Goal: Information Seeking & Learning: Compare options

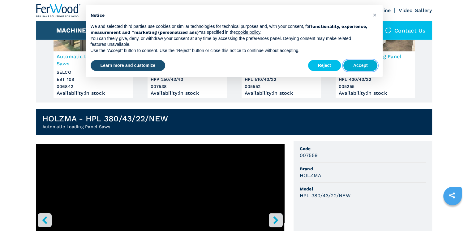
drag, startPoint x: 360, startPoint y: 67, endPoint x: 121, endPoint y: 103, distance: 242.0
click at [360, 67] on button "Accept" at bounding box center [361, 65] width 34 height 11
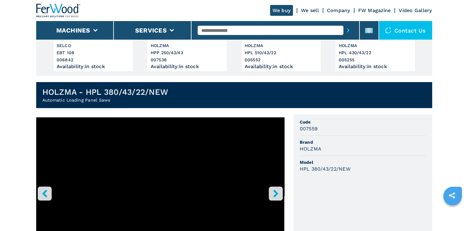
scroll to position [186, 0]
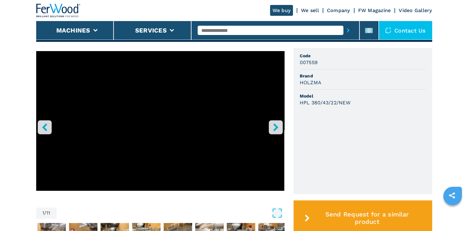
click at [277, 130] on icon "right-button" at bounding box center [276, 127] width 8 height 8
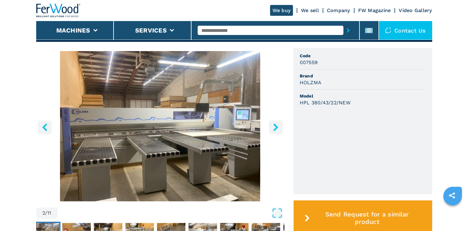
click at [277, 130] on icon "right-button" at bounding box center [276, 127] width 8 height 8
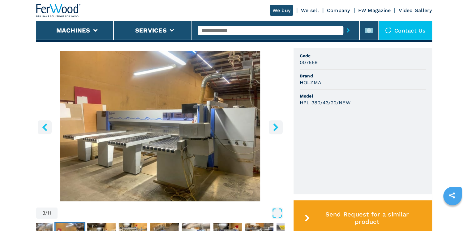
click at [277, 130] on icon "right-button" at bounding box center [276, 127] width 8 height 8
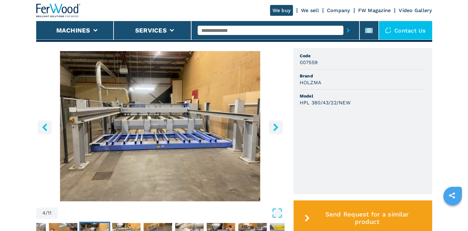
click at [277, 130] on icon "right-button" at bounding box center [276, 127] width 8 height 8
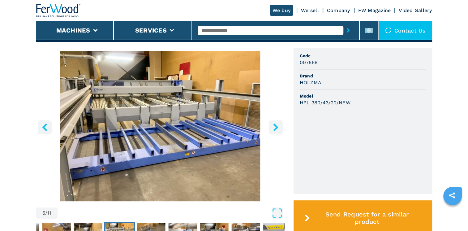
click at [277, 130] on icon "right-button" at bounding box center [276, 127] width 8 height 8
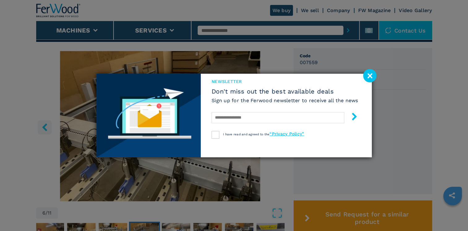
click at [366, 76] on image at bounding box center [369, 75] width 13 height 13
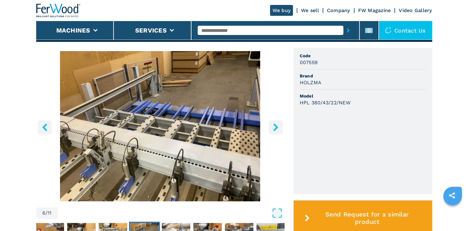
click at [276, 128] on icon "right-button" at bounding box center [275, 127] width 5 height 8
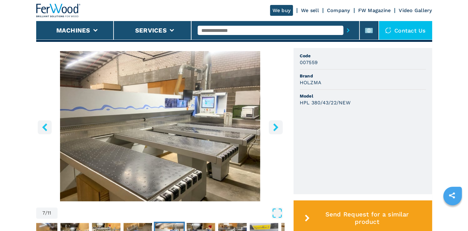
click at [276, 128] on icon "right-button" at bounding box center [275, 127] width 5 height 8
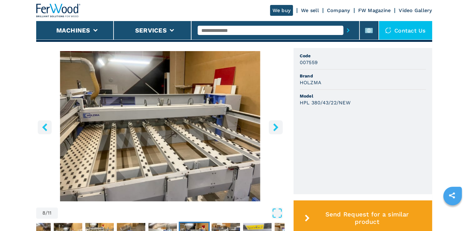
click at [276, 128] on icon "right-button" at bounding box center [275, 127] width 5 height 8
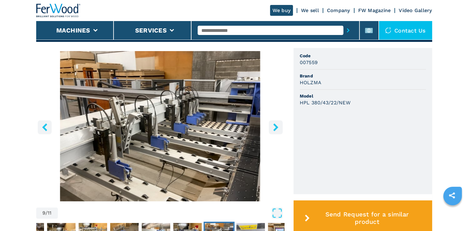
click at [276, 128] on icon "right-button" at bounding box center [275, 127] width 5 height 8
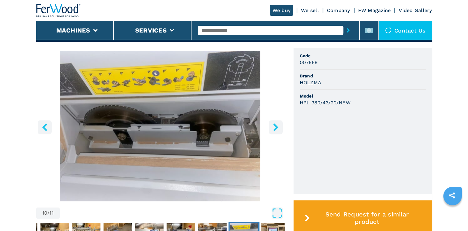
click at [276, 128] on icon "right-button" at bounding box center [275, 127] width 5 height 8
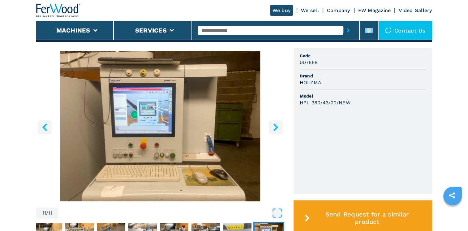
click at [276, 128] on icon "right-button" at bounding box center [275, 127] width 5 height 8
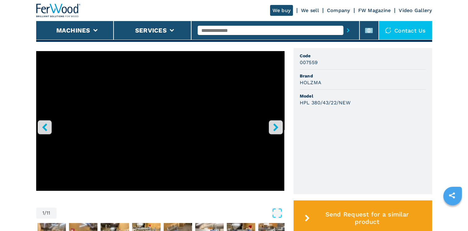
click at [276, 128] on icon "right-button" at bounding box center [275, 127] width 5 height 8
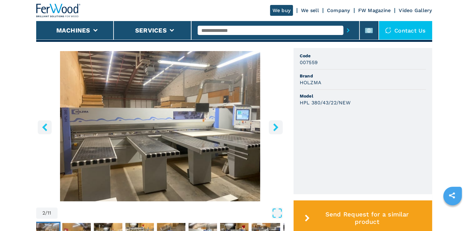
click at [276, 128] on icon "right-button" at bounding box center [275, 127] width 5 height 8
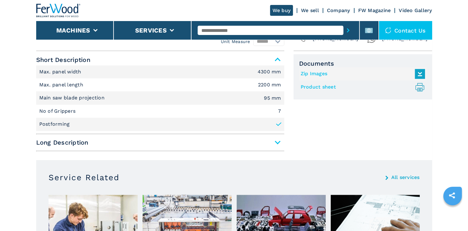
scroll to position [402, 0]
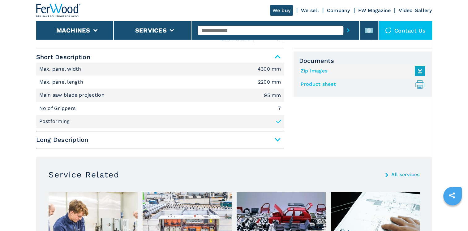
click at [279, 138] on span "Long Description" at bounding box center [160, 139] width 248 height 11
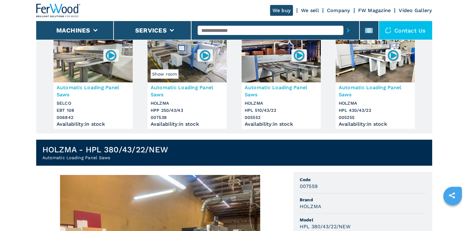
scroll to position [31, 0]
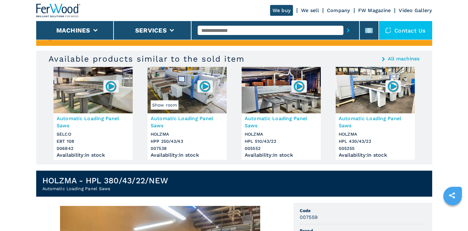
click at [365, 97] on img at bounding box center [375, 90] width 79 height 46
click at [366, 118] on h3 "Automatic Loading Panel Saws" at bounding box center [375, 122] width 73 height 14
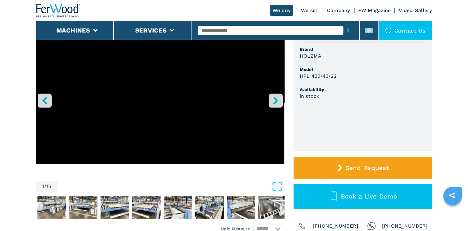
scroll to position [31, 0]
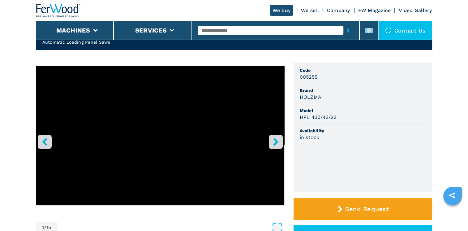
click at [277, 140] on icon "right-button" at bounding box center [276, 142] width 8 height 8
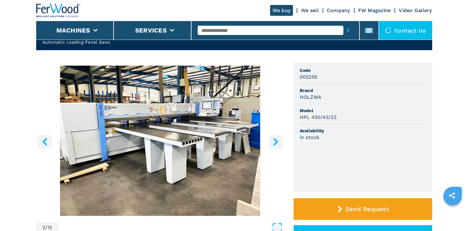
click at [277, 140] on icon "right-button" at bounding box center [276, 142] width 8 height 8
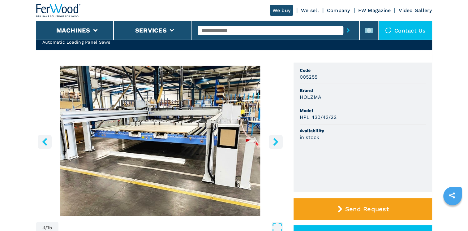
click at [277, 140] on icon "right-button" at bounding box center [276, 142] width 8 height 8
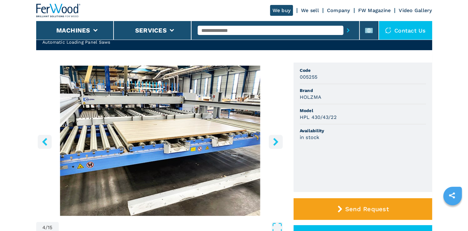
click at [277, 140] on icon "right-button" at bounding box center [276, 142] width 8 height 8
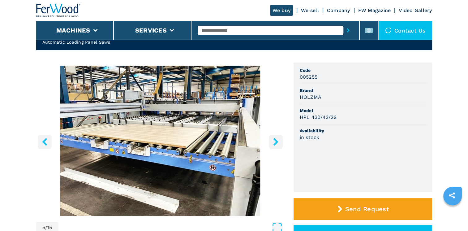
click at [277, 140] on icon "right-button" at bounding box center [276, 142] width 8 height 8
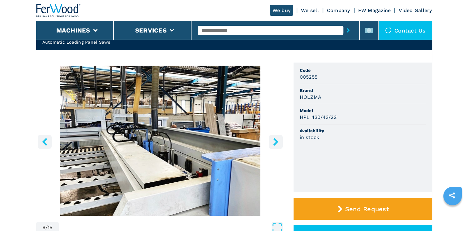
click at [277, 140] on icon "right-button" at bounding box center [276, 142] width 8 height 8
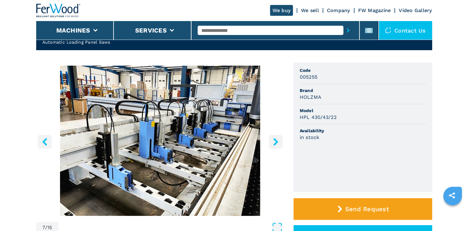
click at [277, 140] on icon "right-button" at bounding box center [276, 142] width 8 height 8
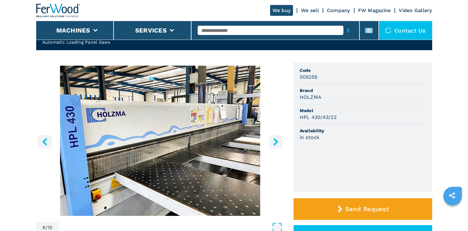
click at [277, 140] on icon "right-button" at bounding box center [276, 142] width 8 height 8
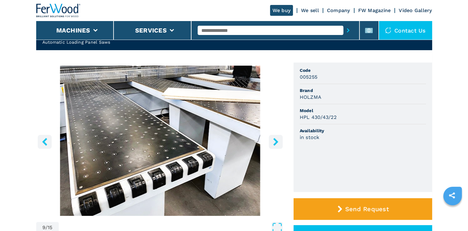
click at [277, 140] on icon "right-button" at bounding box center [276, 142] width 8 height 8
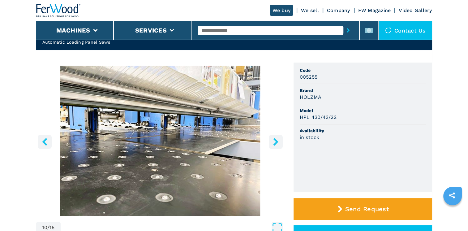
click at [277, 140] on icon "right-button" at bounding box center [276, 142] width 8 height 8
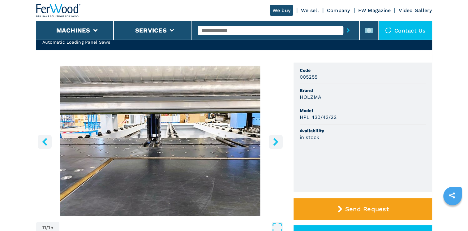
click at [277, 140] on icon "right-button" at bounding box center [276, 142] width 8 height 8
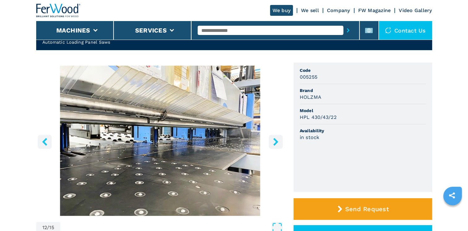
click at [277, 140] on icon "right-button" at bounding box center [276, 142] width 8 height 8
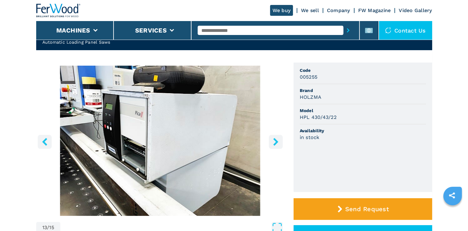
click at [277, 140] on icon "right-button" at bounding box center [276, 142] width 8 height 8
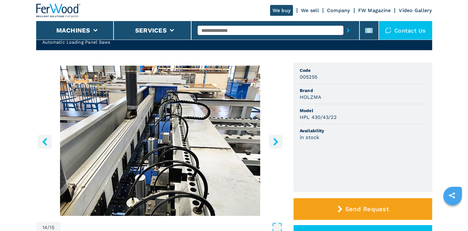
click at [44, 139] on icon "left-button" at bounding box center [45, 142] width 8 height 8
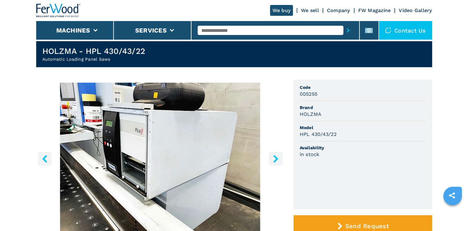
scroll to position [0, 0]
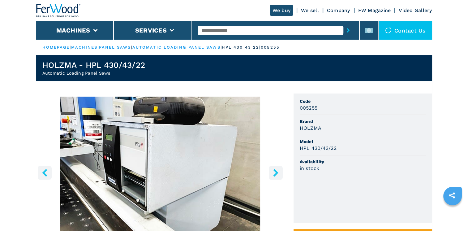
click at [277, 170] on icon "right-button" at bounding box center [276, 173] width 8 height 8
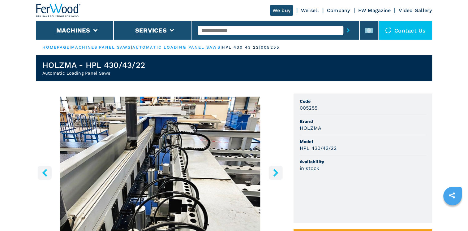
click at [277, 170] on icon "right-button" at bounding box center [276, 173] width 8 height 8
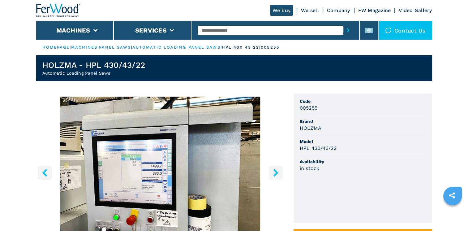
click at [277, 170] on icon "right-button" at bounding box center [276, 173] width 8 height 8
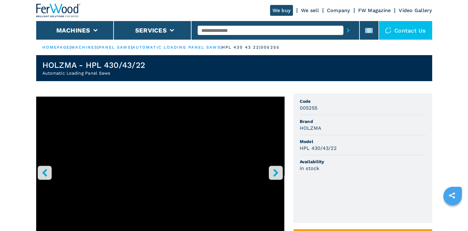
click at [277, 170] on icon "right-button" at bounding box center [276, 173] width 8 height 8
